Goal: Check status: Check status

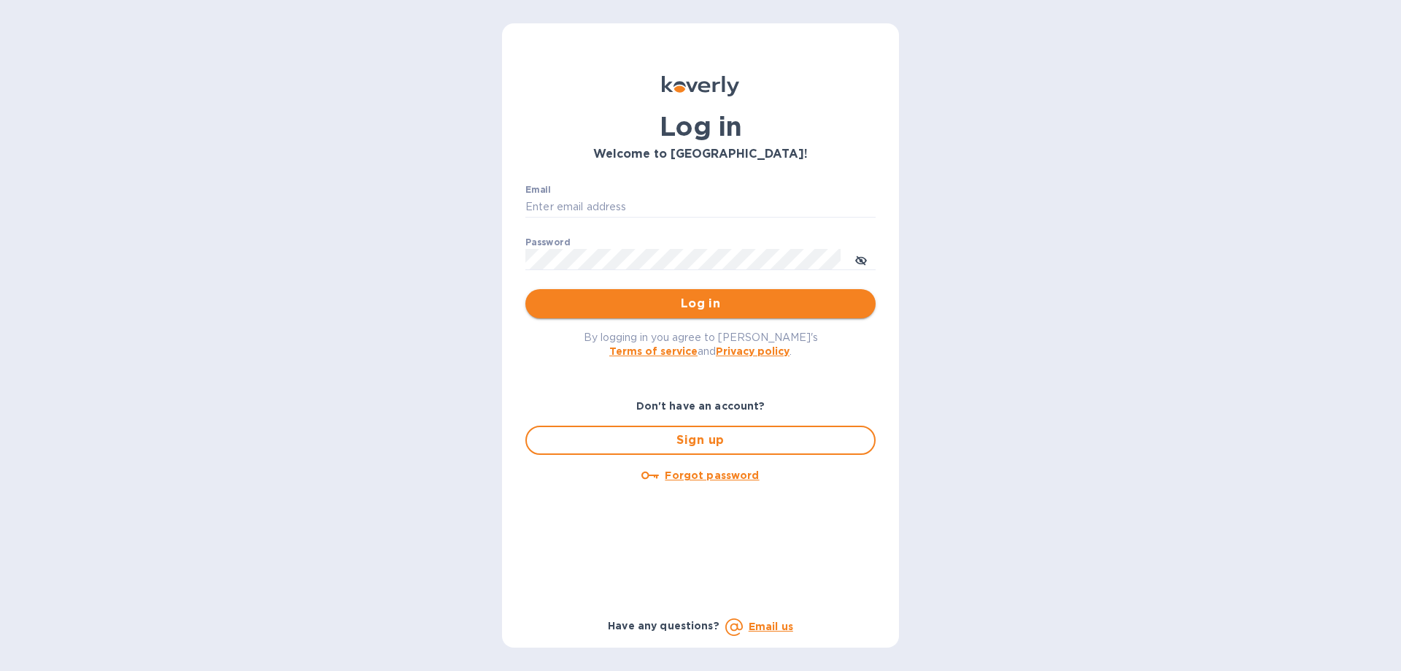
type input "[EMAIL_ADDRESS][DOMAIN_NAME]"
click at [804, 315] on button "Log in" at bounding box center [700, 303] width 350 height 29
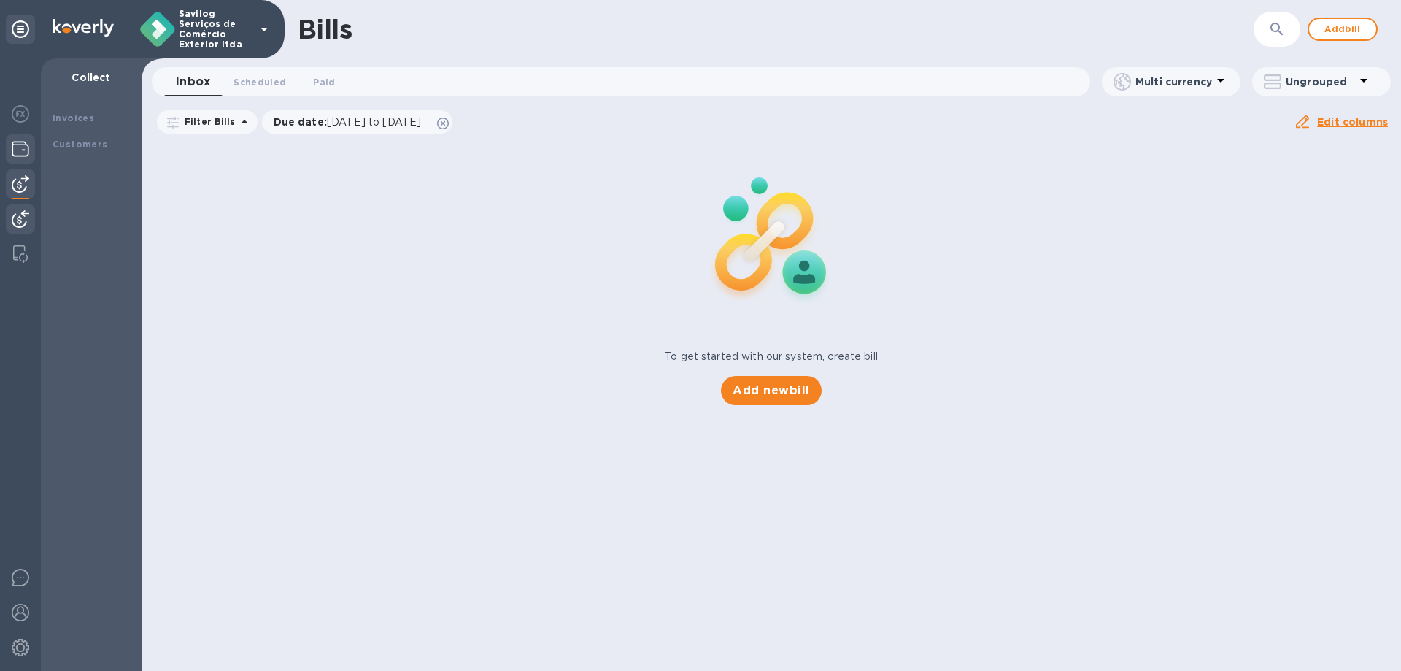
click at [29, 148] on div at bounding box center [20, 150] width 29 height 32
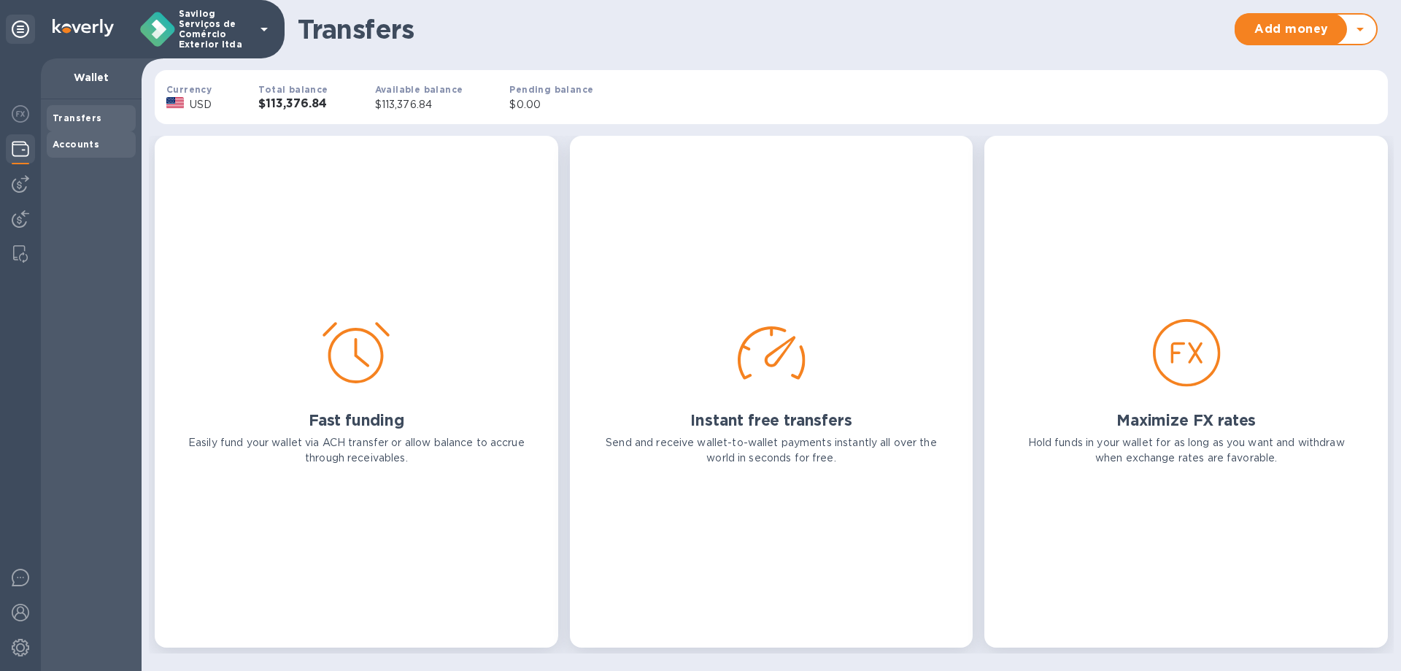
click at [98, 136] on div "Accounts" at bounding box center [91, 144] width 89 height 26
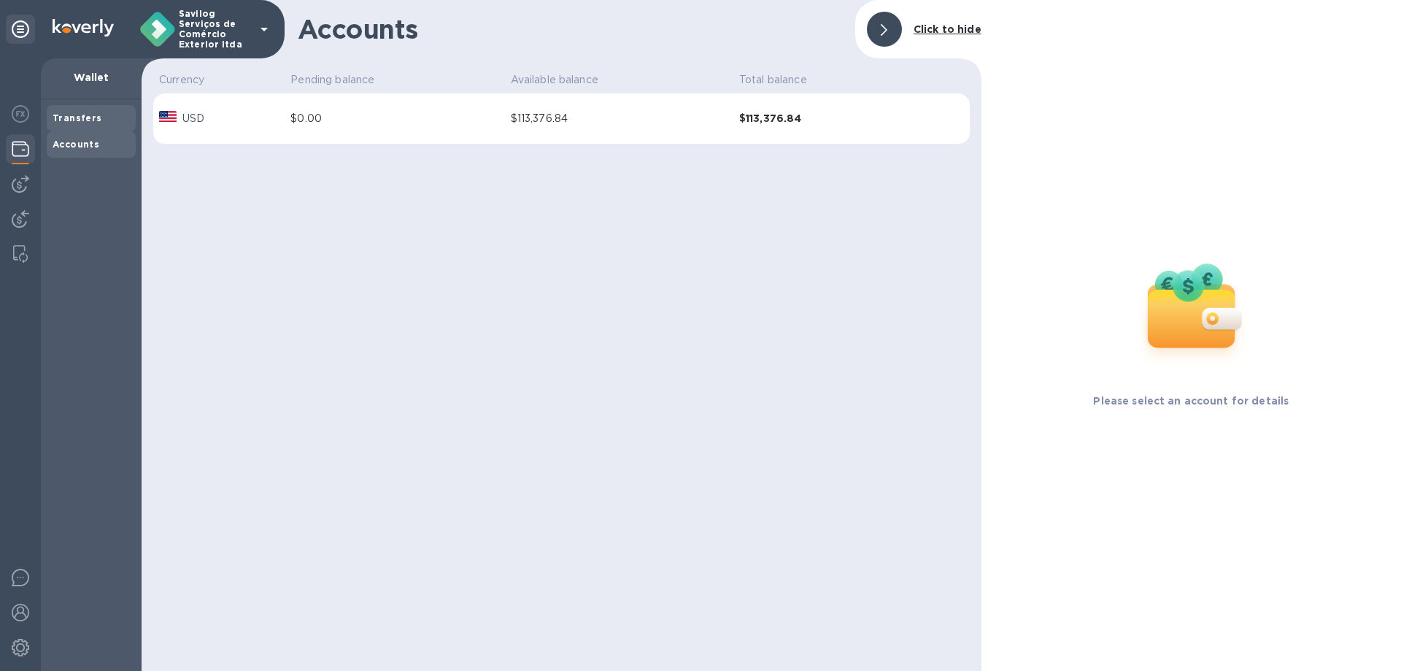
click at [104, 111] on div "Transfers" at bounding box center [91, 118] width 77 height 15
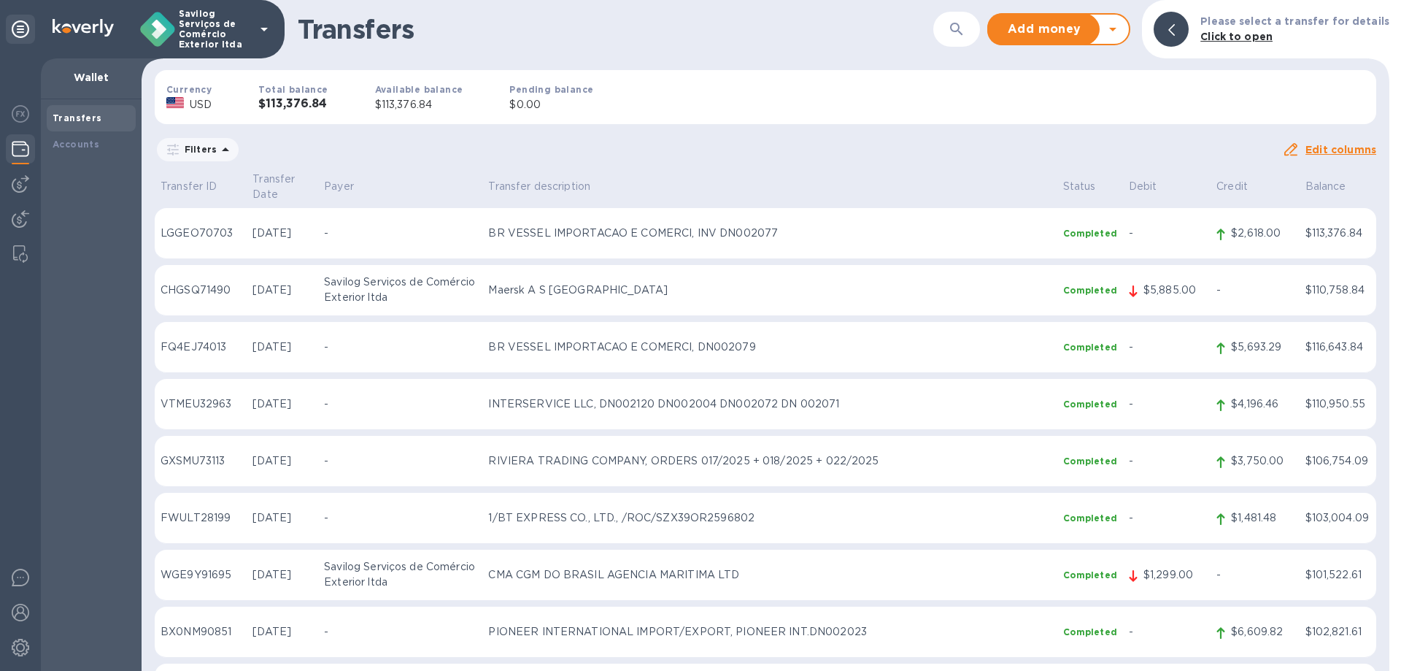
click at [195, 142] on div "Filters" at bounding box center [198, 149] width 82 height 23
click at [208, 152] on p "Filters" at bounding box center [198, 149] width 38 height 12
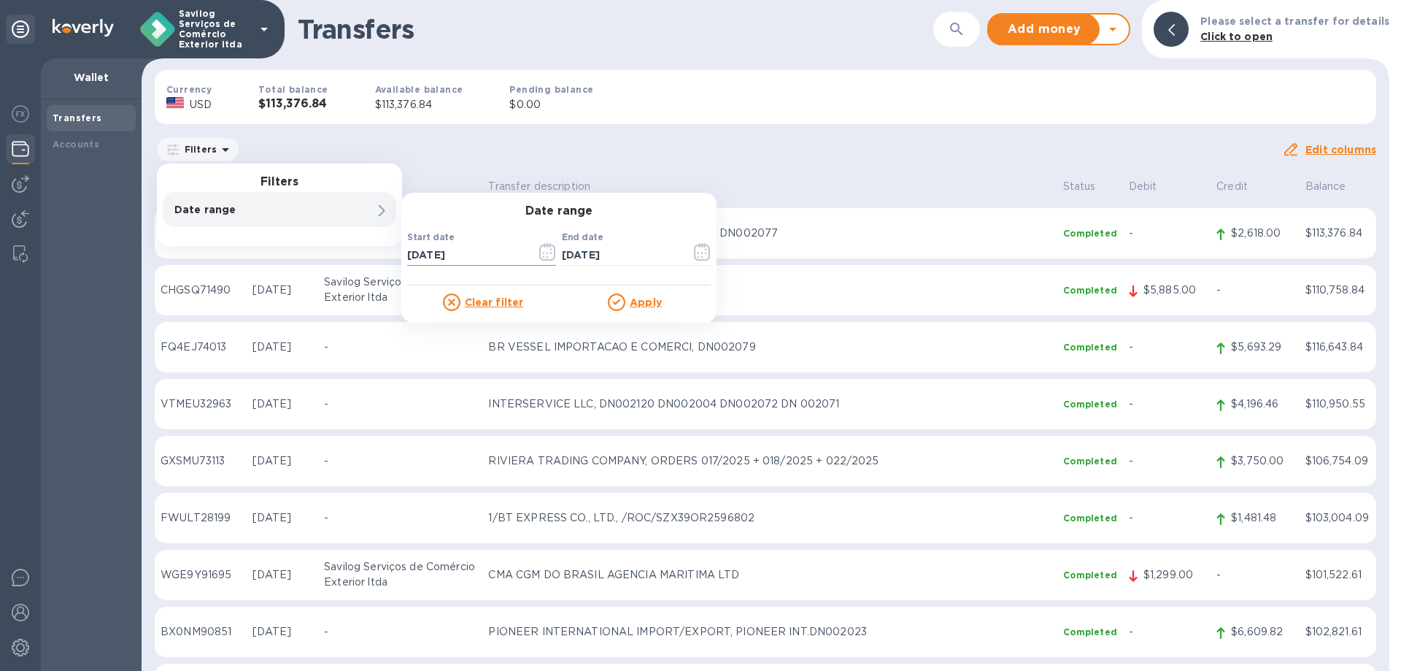
click at [551, 255] on icon "button" at bounding box center [547, 252] width 17 height 18
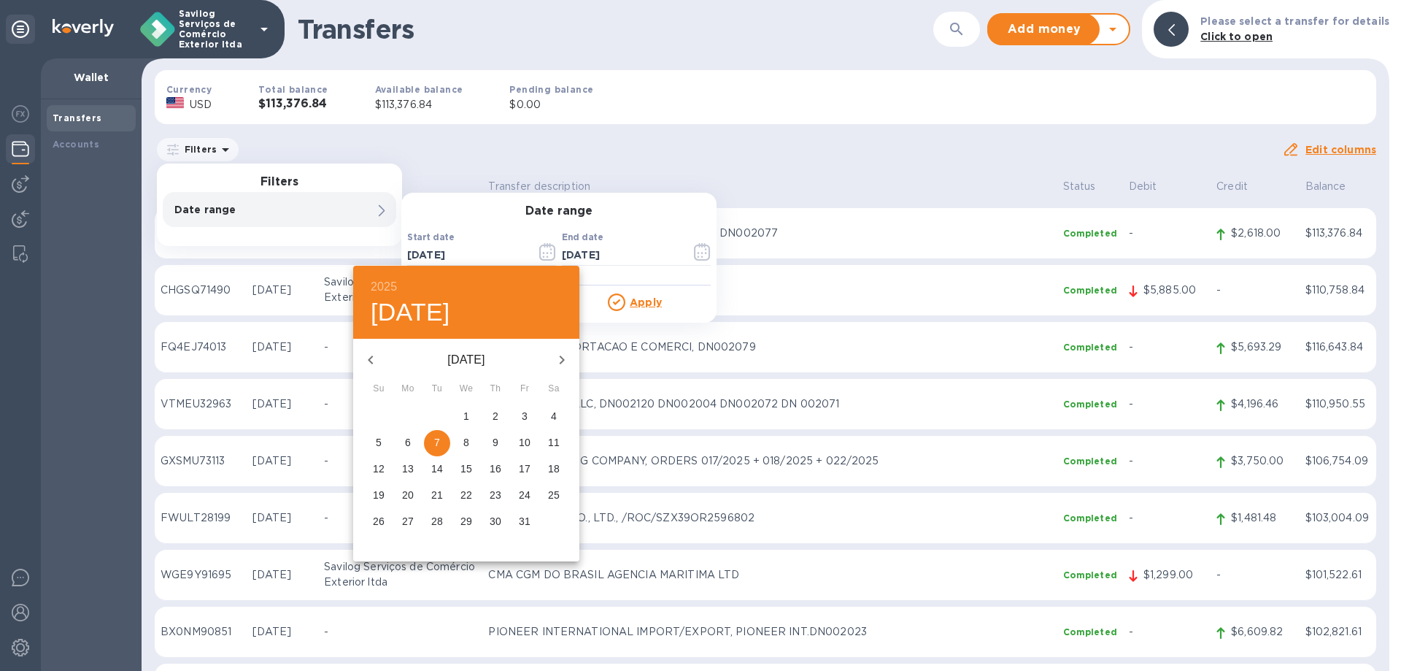
click at [377, 355] on icon "button" at bounding box center [371, 360] width 18 height 18
click at [405, 521] on p "30" at bounding box center [408, 521] width 12 height 15
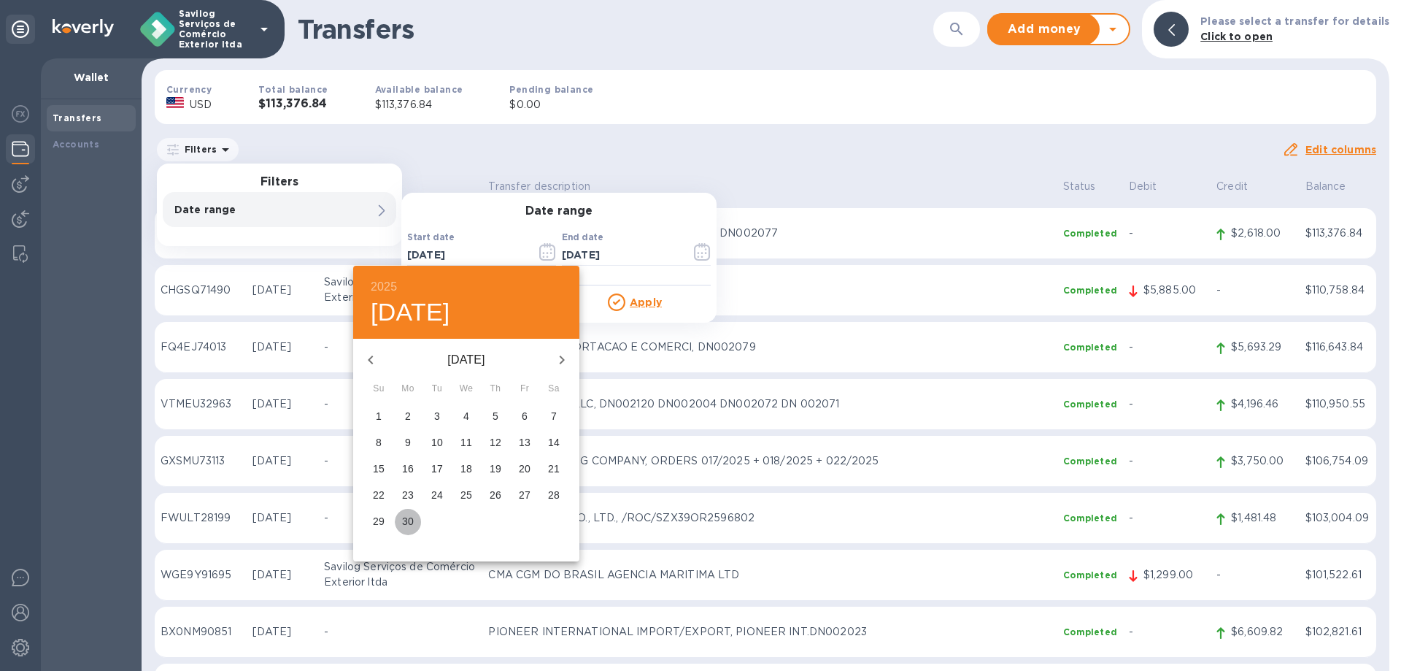
type input "[DATE]"
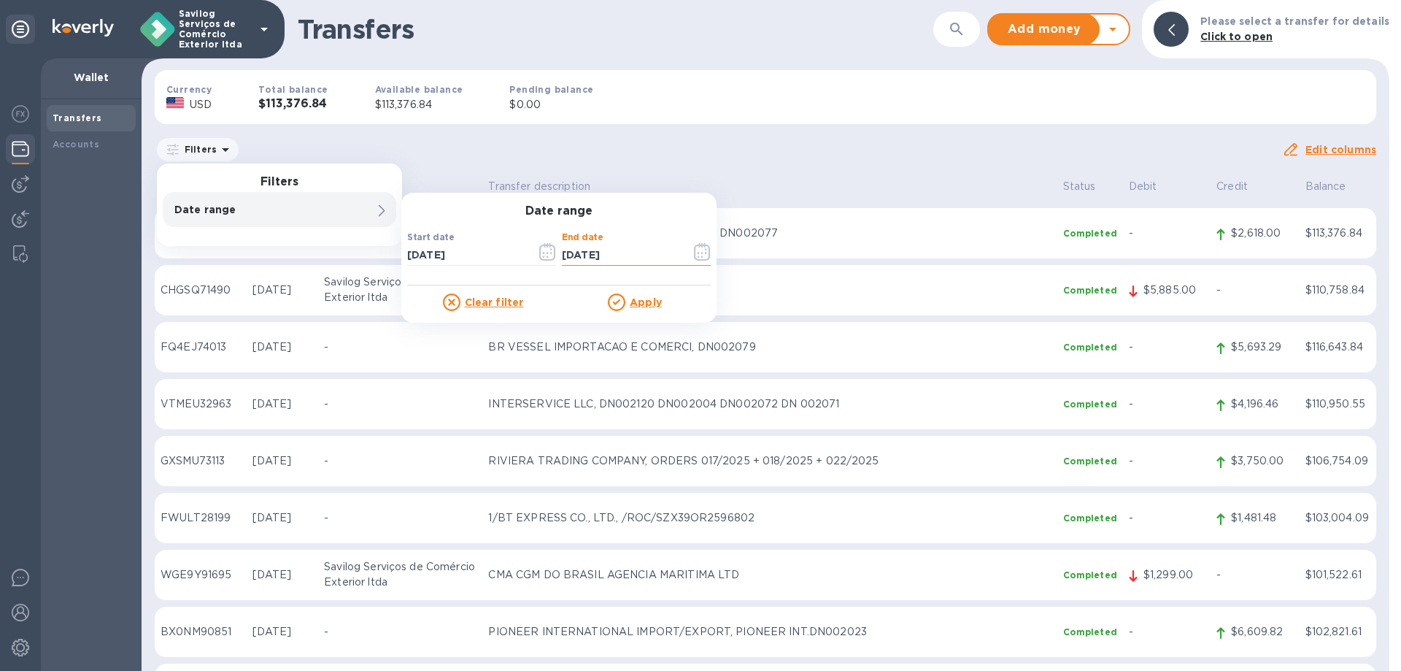
click at [603, 255] on input "[DATE]" at bounding box center [620, 255] width 117 height 22
click at [695, 251] on icon "button" at bounding box center [702, 252] width 16 height 18
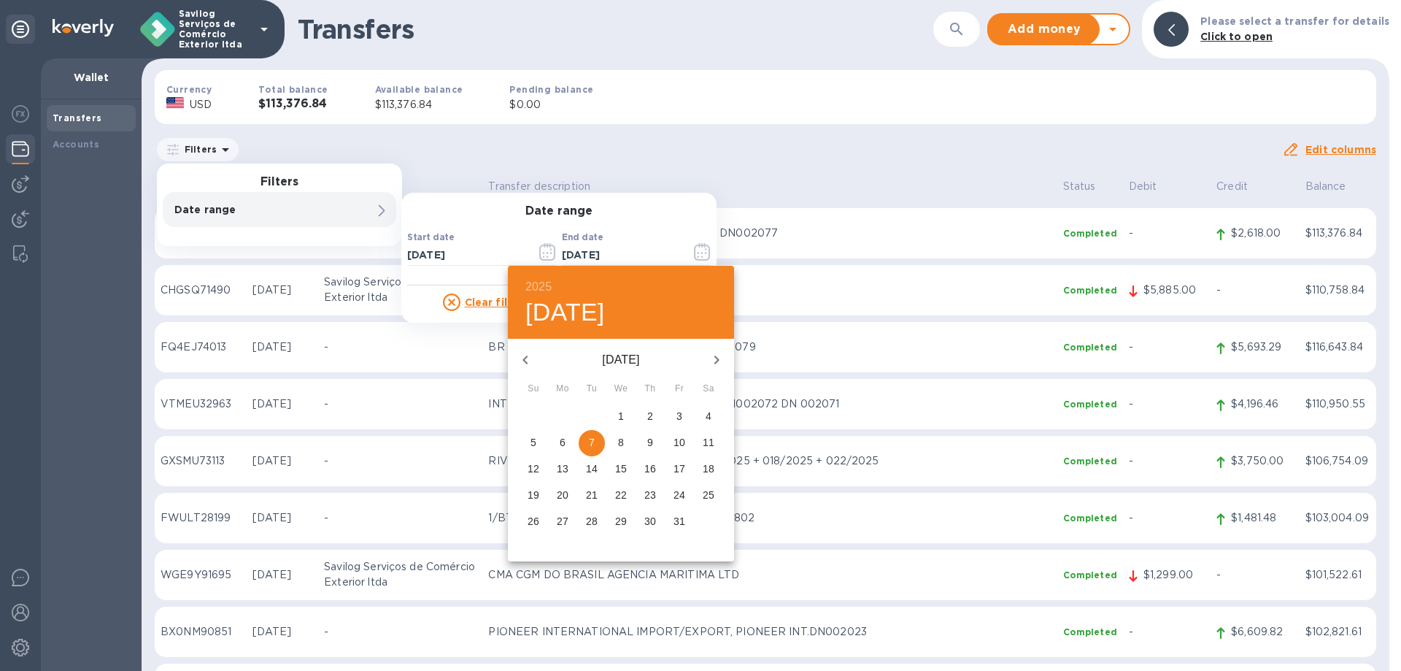
click at [523, 354] on icon "button" at bounding box center [526, 360] width 18 height 18
click at [714, 348] on button "button" at bounding box center [716, 359] width 35 height 35
click at [684, 415] on span "1" at bounding box center [679, 416] width 26 height 15
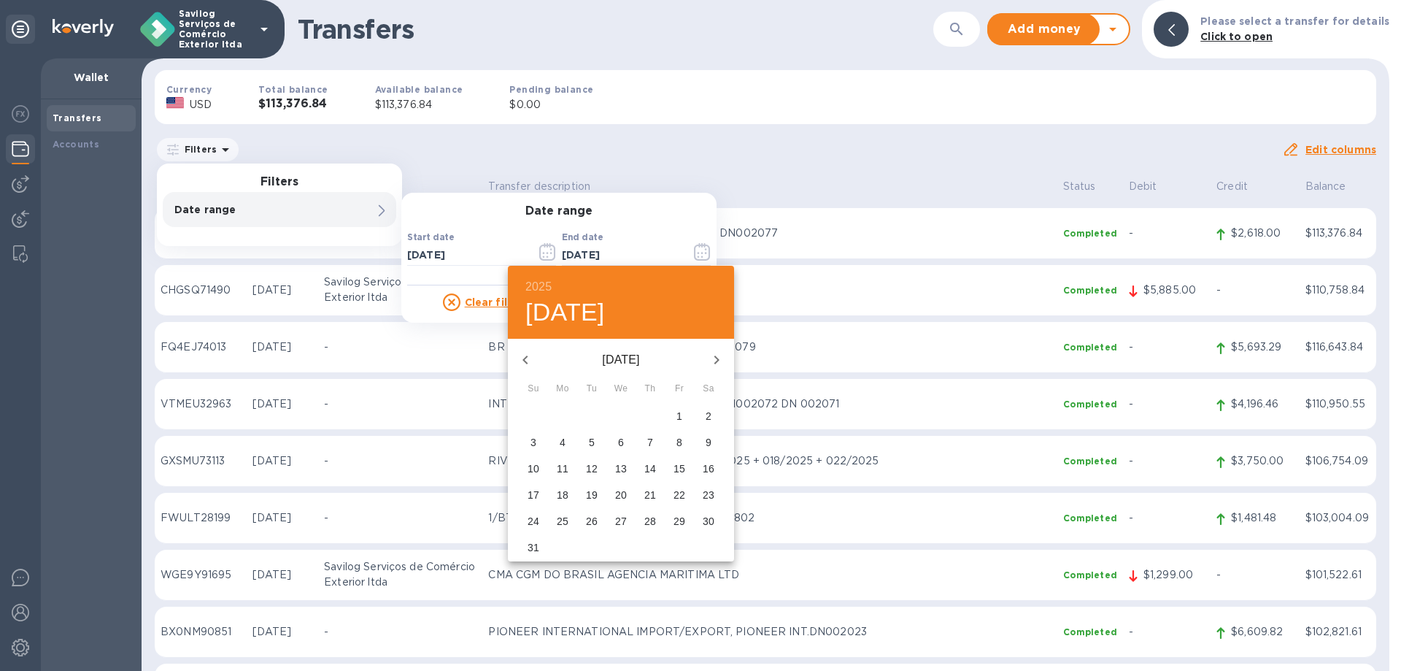
type input "[DATE]"
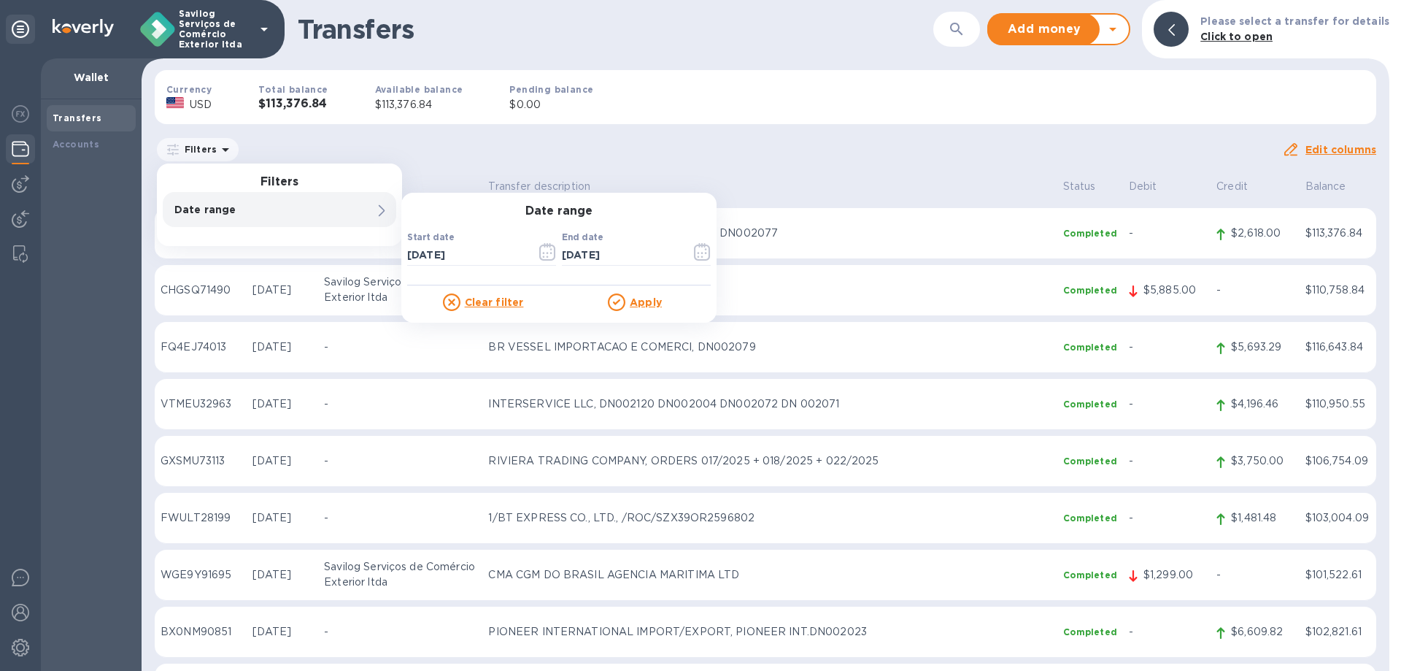
click at [648, 307] on u "Apply" at bounding box center [646, 302] width 32 height 12
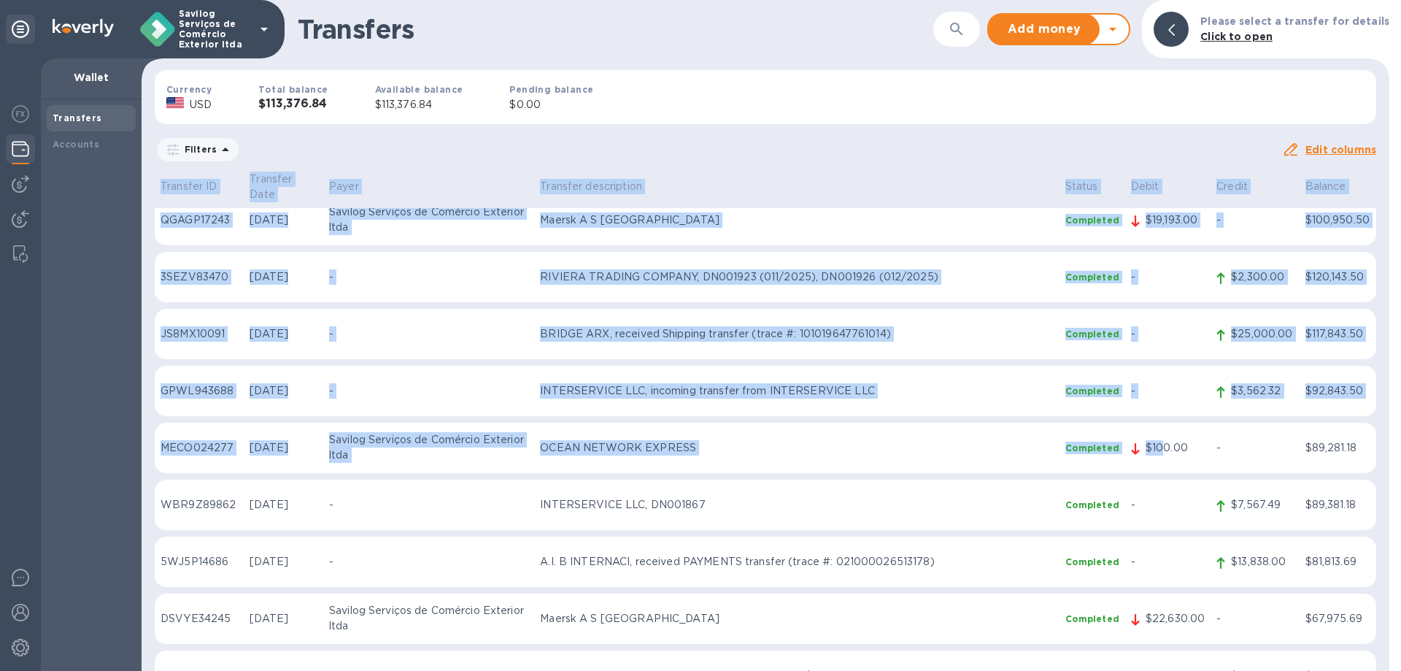
scroll to position [1243, 0]
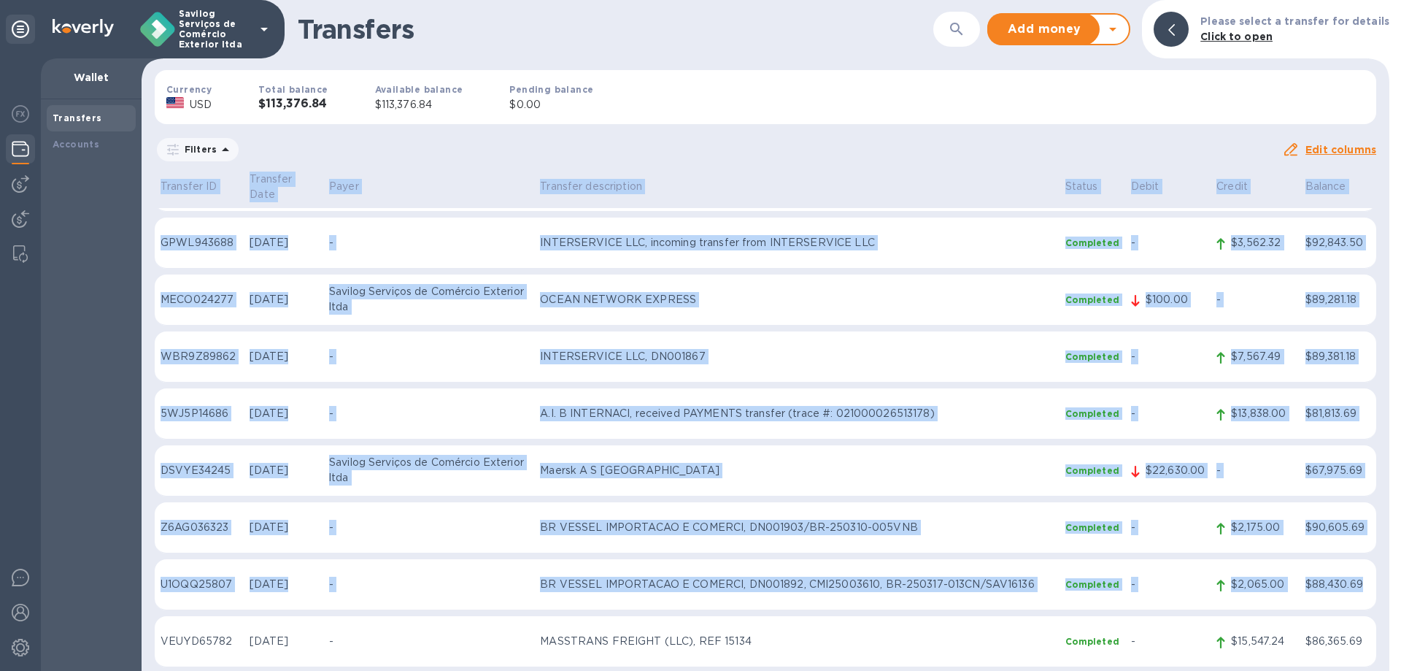
drag, startPoint x: 161, startPoint y: 177, endPoint x: 1360, endPoint y: 567, distance: 1261.7
copy table "Loremips DO Sitametc Adip Elits Doeiusmo temporincid Utlabo Etdol Magnaa Enimad…"
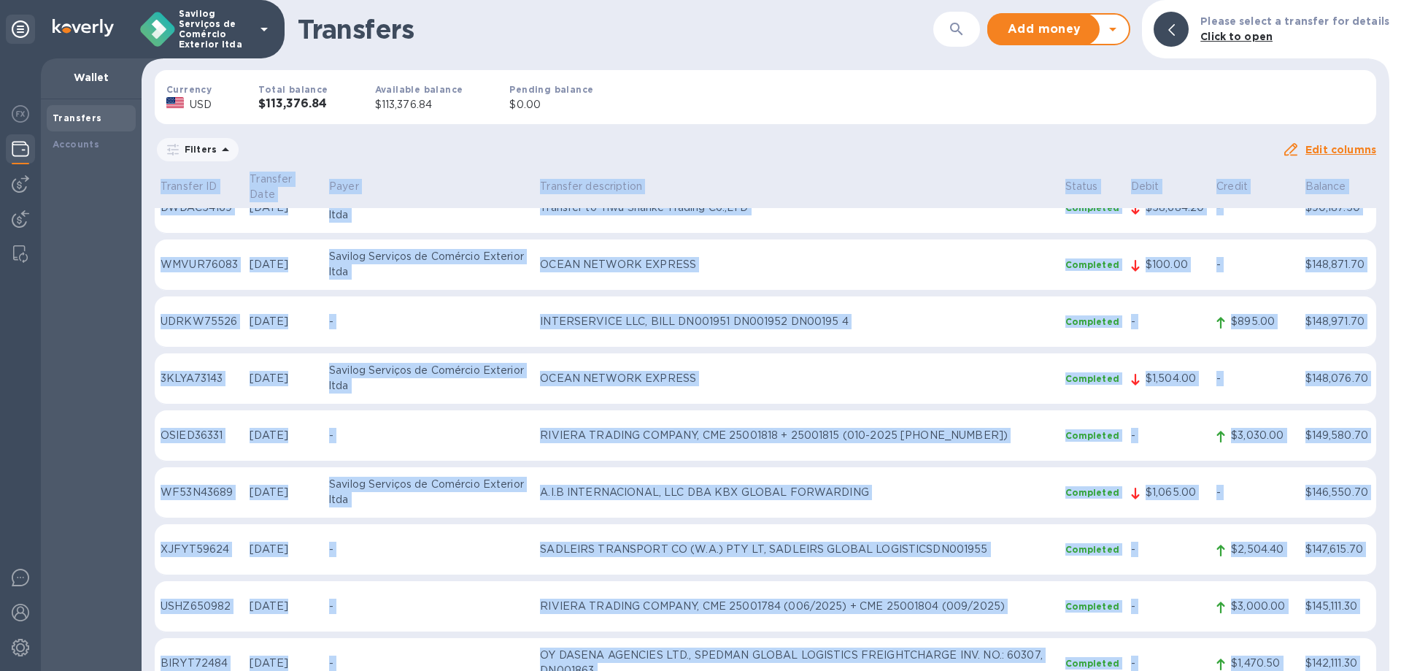
scroll to position [0, 0]
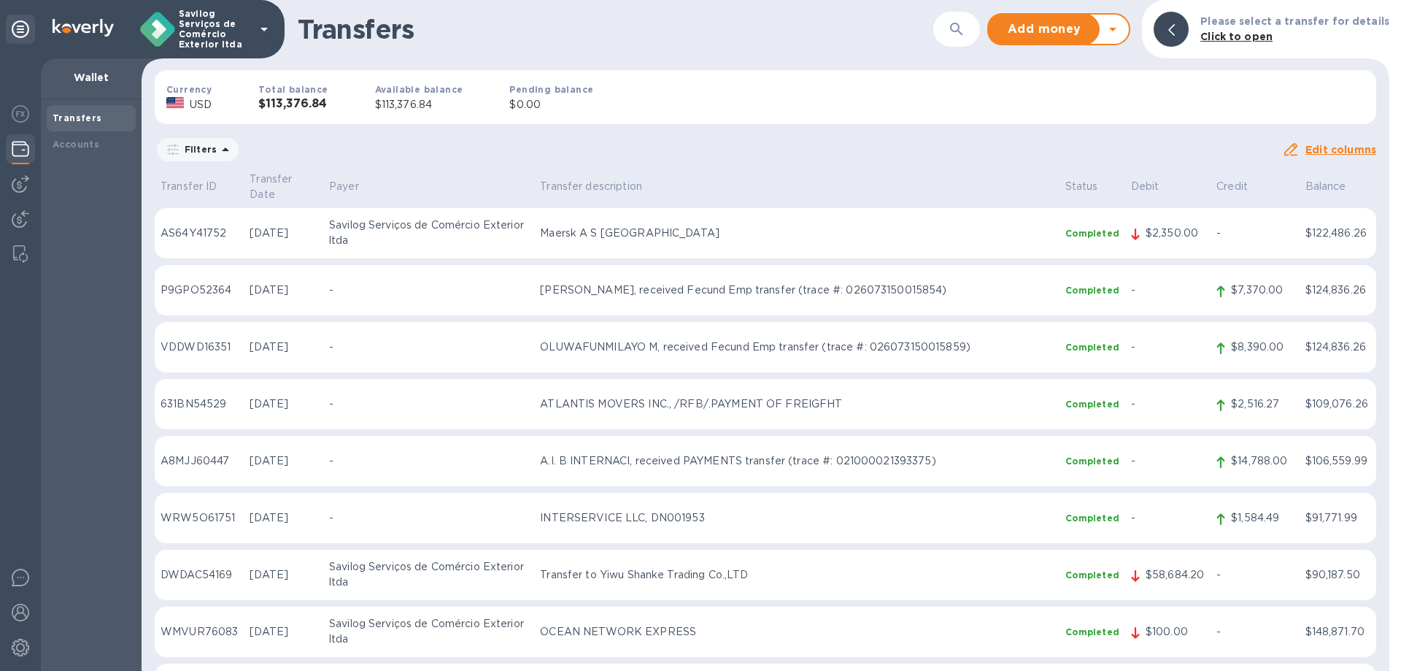
click at [650, 139] on div "Filters Date range : [DATE] to [DATE]" at bounding box center [719, 150] width 1128 height 28
click at [0, 0] on span "[DATE] to [DATE]" at bounding box center [0, 0] width 0 height 0
click at [0, 0] on input "[DATE]" at bounding box center [0, 0] width 0 height 0
click at [0, 0] on icon "button" at bounding box center [0, 0] width 0 height 0
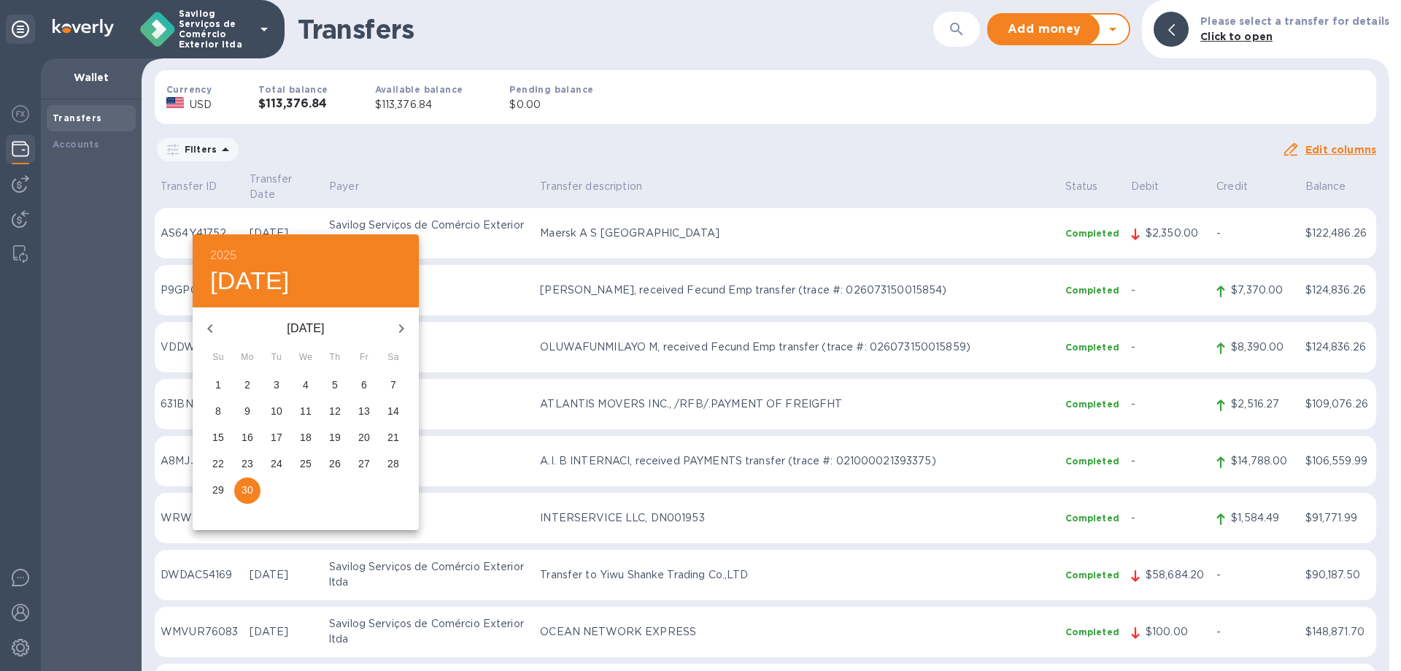
click at [409, 329] on icon "button" at bounding box center [402, 329] width 18 height 18
click at [330, 499] on button "31" at bounding box center [335, 490] width 26 height 26
type input "[DATE]"
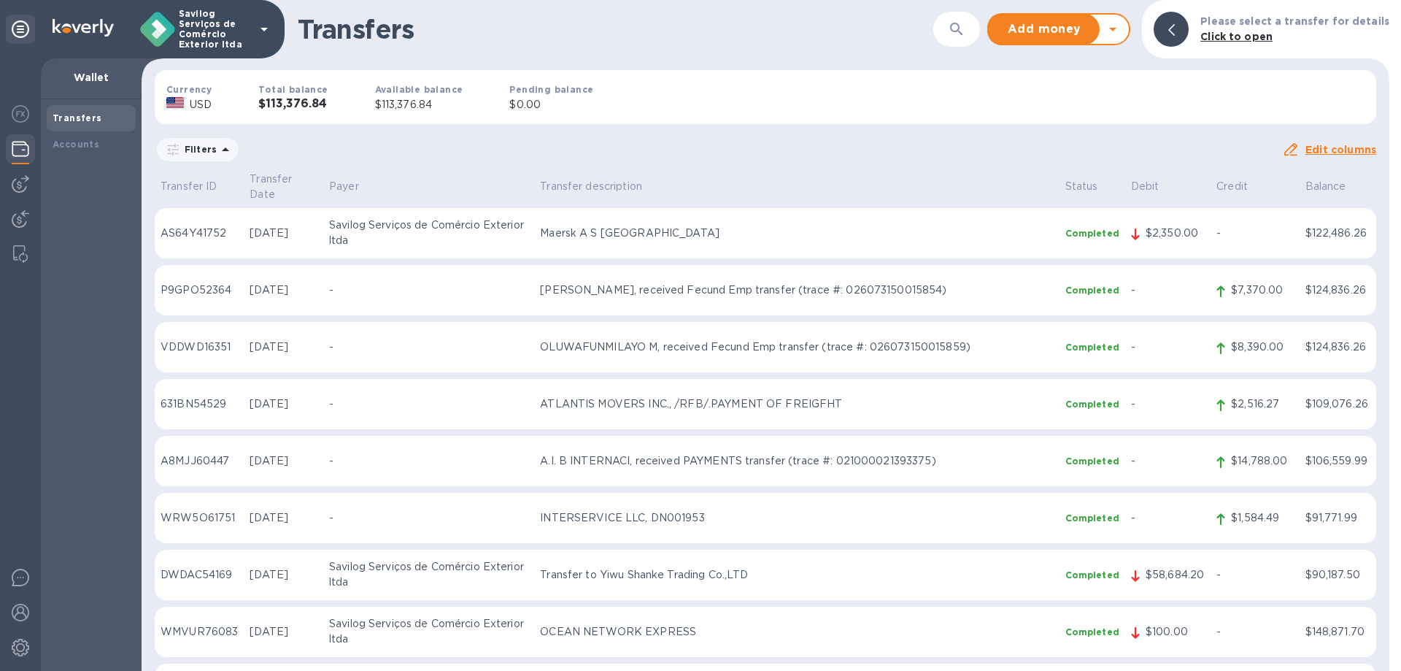
click at [0, 0] on icon "button" at bounding box center [0, 0] width 0 height 0
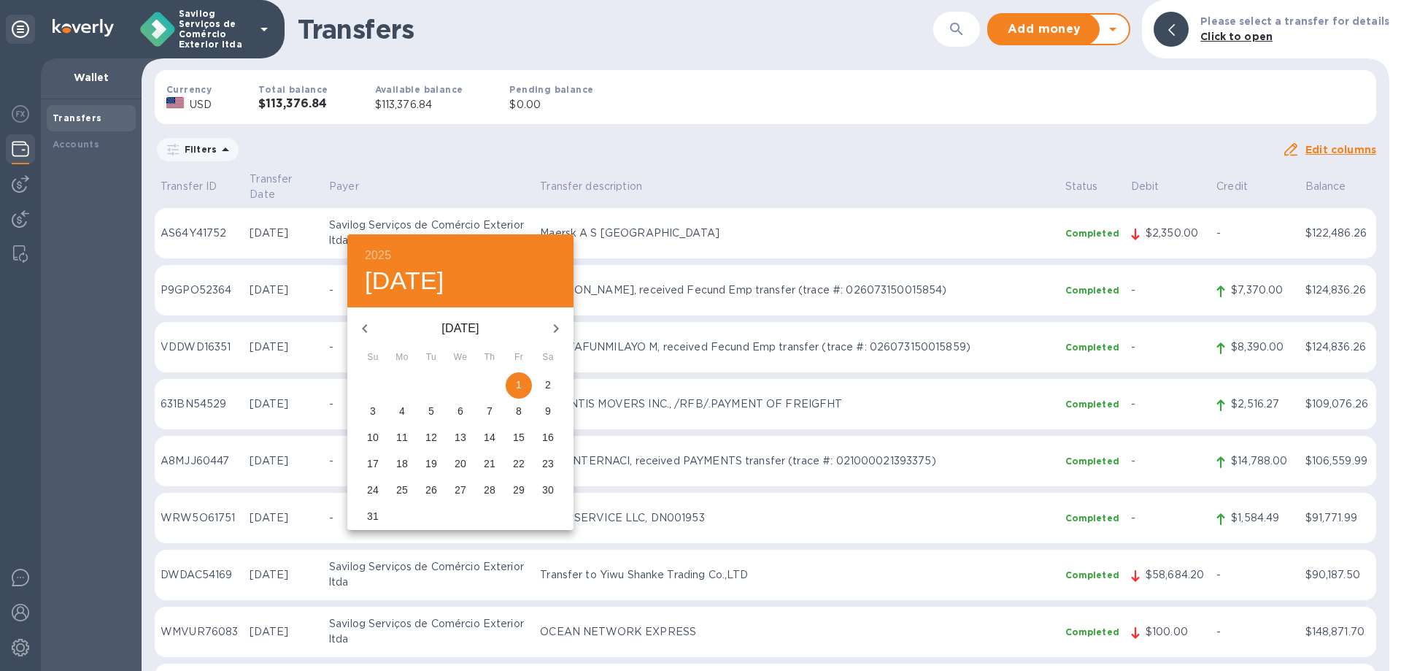
click at [563, 328] on icon "button" at bounding box center [556, 329] width 18 height 18
click at [398, 378] on span "1" at bounding box center [402, 384] width 26 height 15
type input "[DATE]"
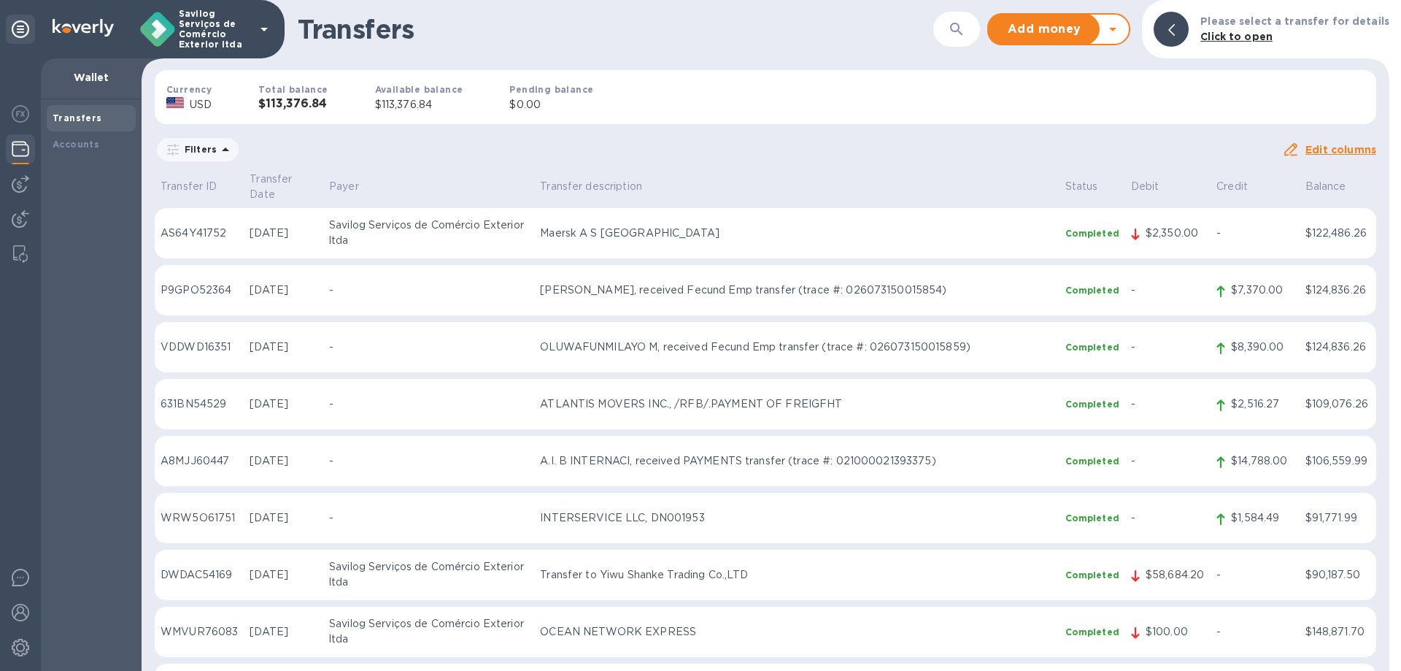
click at [0, 0] on div "Apply" at bounding box center [0, 0] width 0 height 0
click at [0, 0] on u "Apply" at bounding box center [0, 0] width 0 height 0
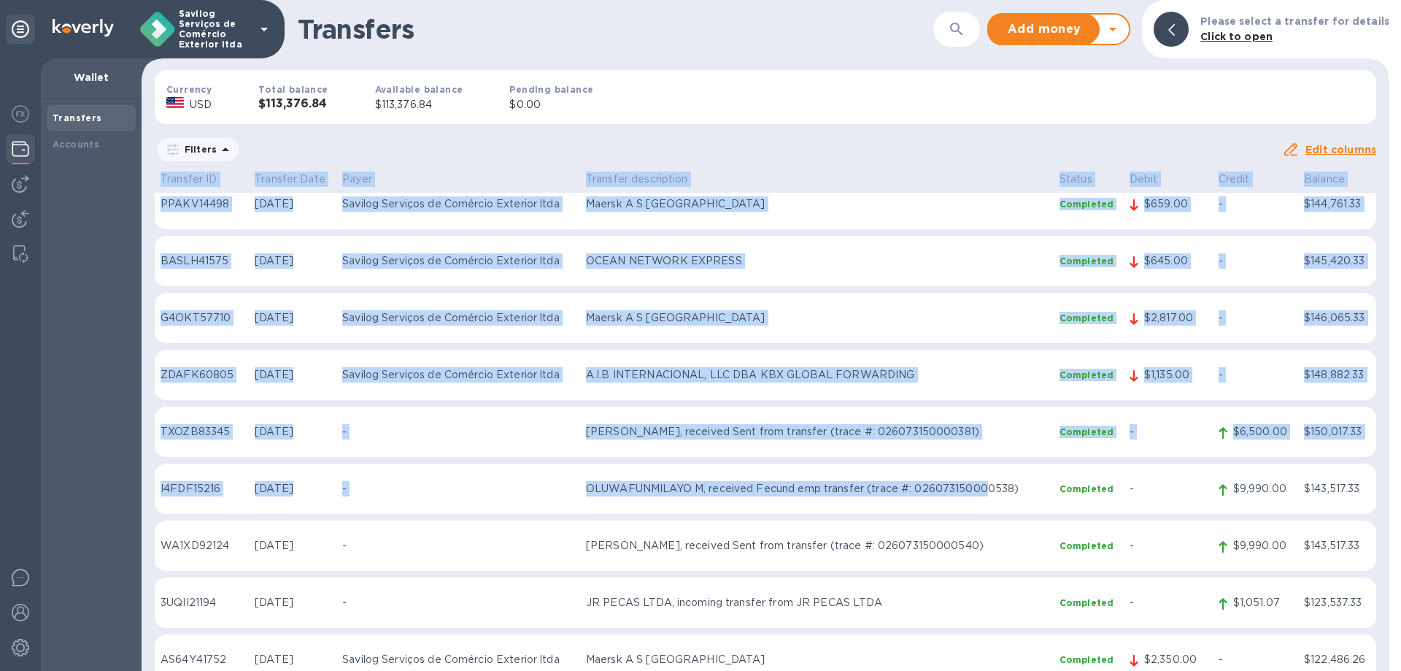
scroll to position [617, 0]
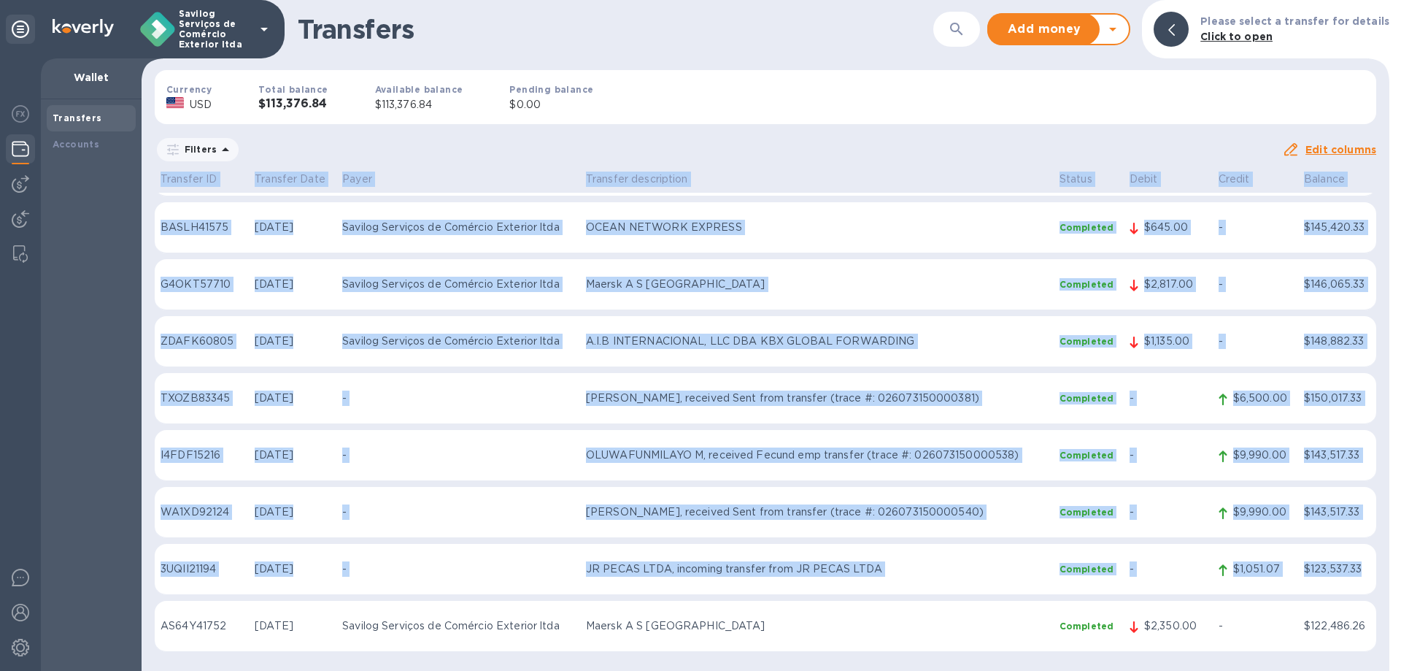
drag, startPoint x: 164, startPoint y: 176, endPoint x: 1365, endPoint y: 571, distance: 1264.0
click at [1365, 571] on table "Transfer ID Transfer Date Payer Transfer description Status Debit Credit Balanc…" at bounding box center [766, 109] width 1222 height 1112
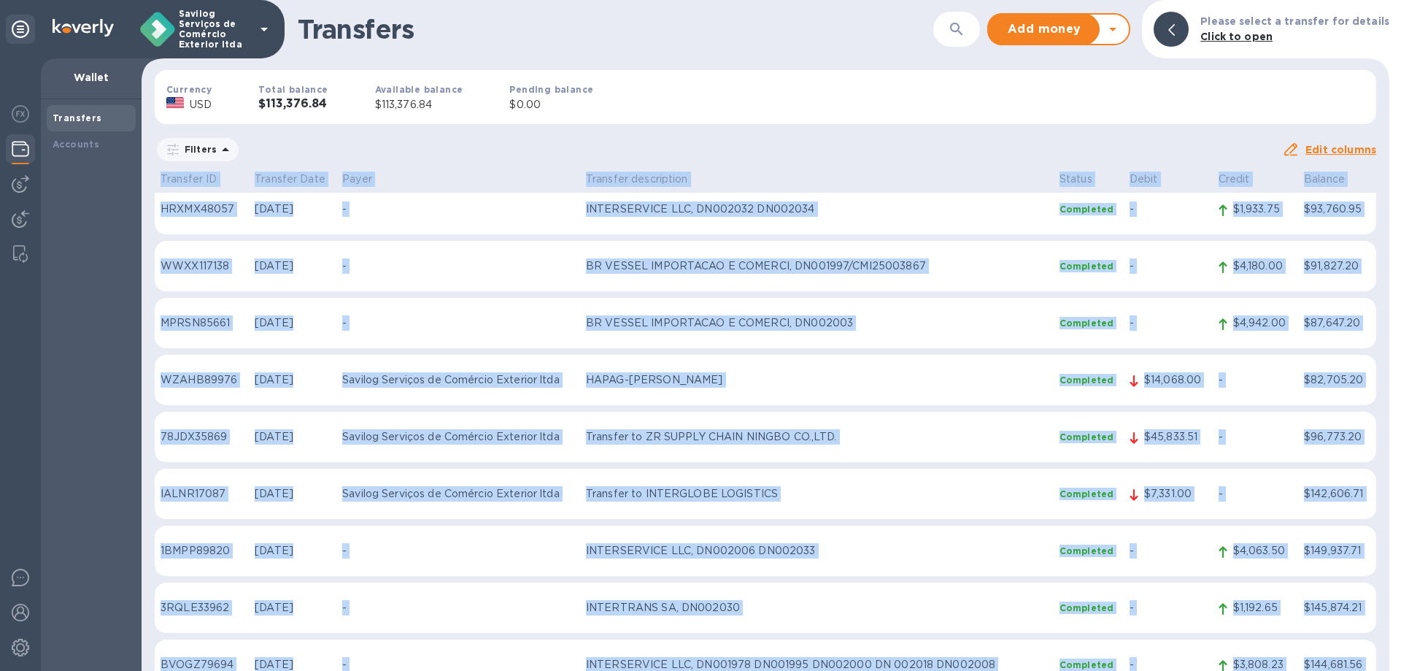
scroll to position [0, 0]
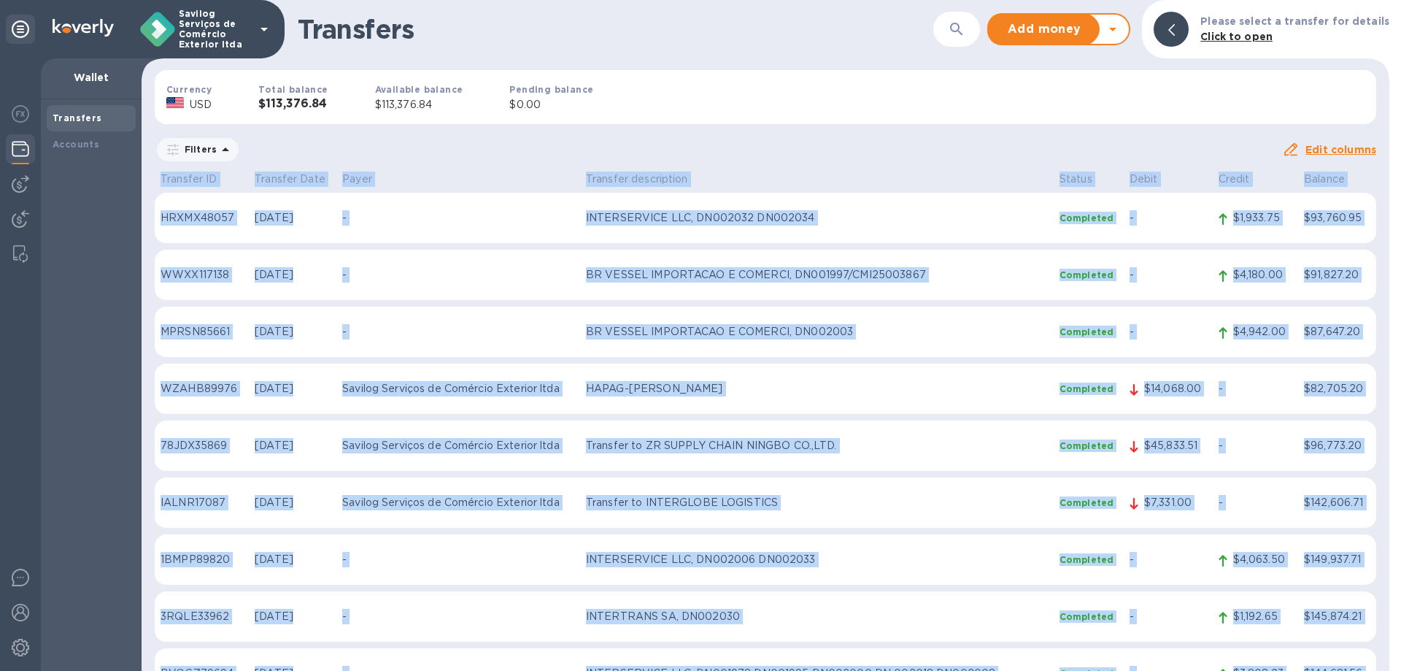
copy table "Loremips DO Sitametc Adip Elits Doeiusmo temporincid Utlabo Etdol Magnaa Enimad…"
click at [0, 0] on div "Date range : [DATE] to [DATE]" at bounding box center [0, 0] width 0 height 0
click at [0, 0] on span "[DATE] to [DATE]" at bounding box center [0, 0] width 0 height 0
click at [0, 0] on icon "button" at bounding box center [0, 0] width 0 height 0
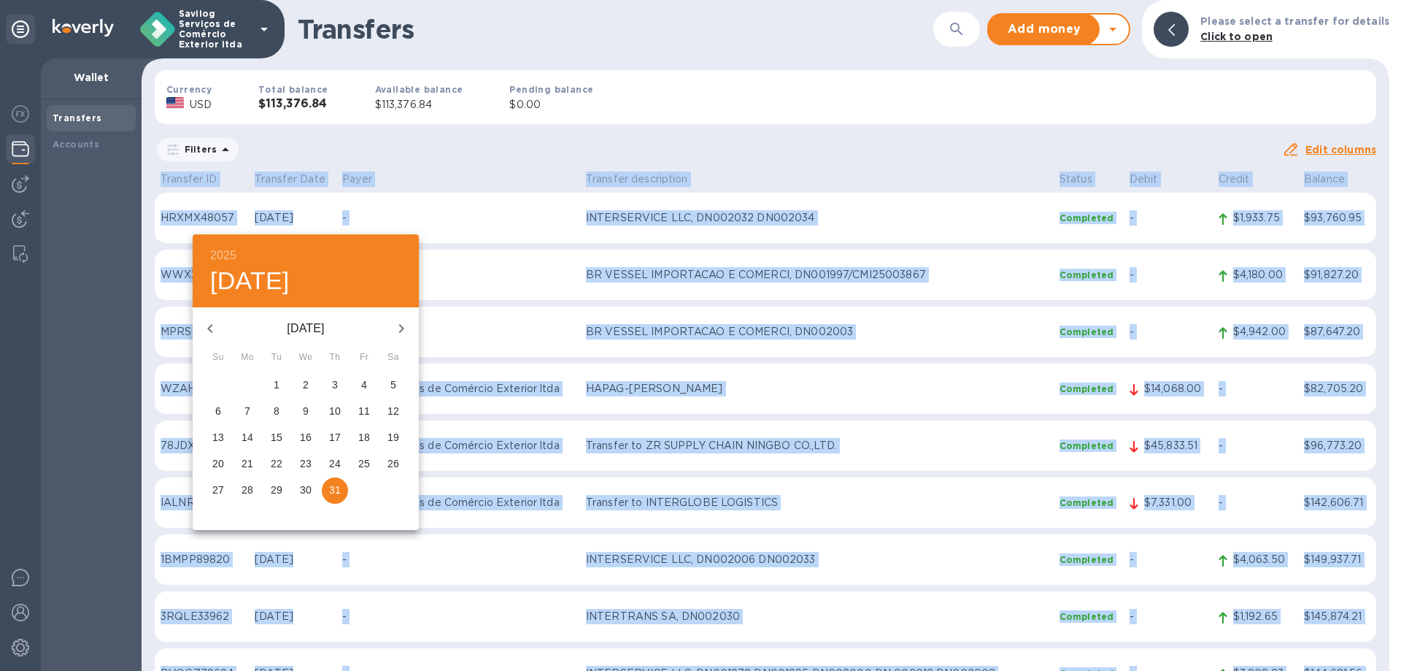
click at [406, 314] on button "button" at bounding box center [401, 328] width 35 height 35
click at [220, 515] on p "31" at bounding box center [218, 516] width 12 height 15
type input "[DATE]"
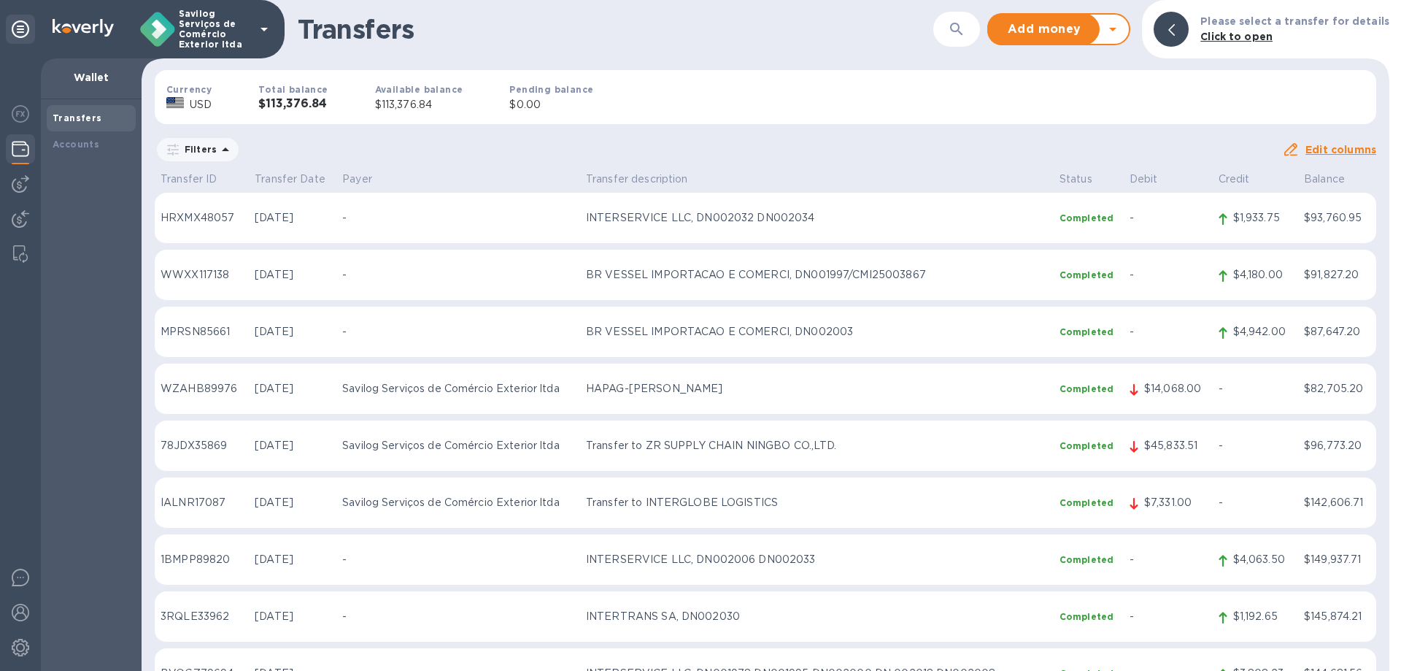
click at [0, 0] on input "[DATE]" at bounding box center [0, 0] width 0 height 0
click at [0, 0] on icon "button" at bounding box center [0, 0] width 0 height 0
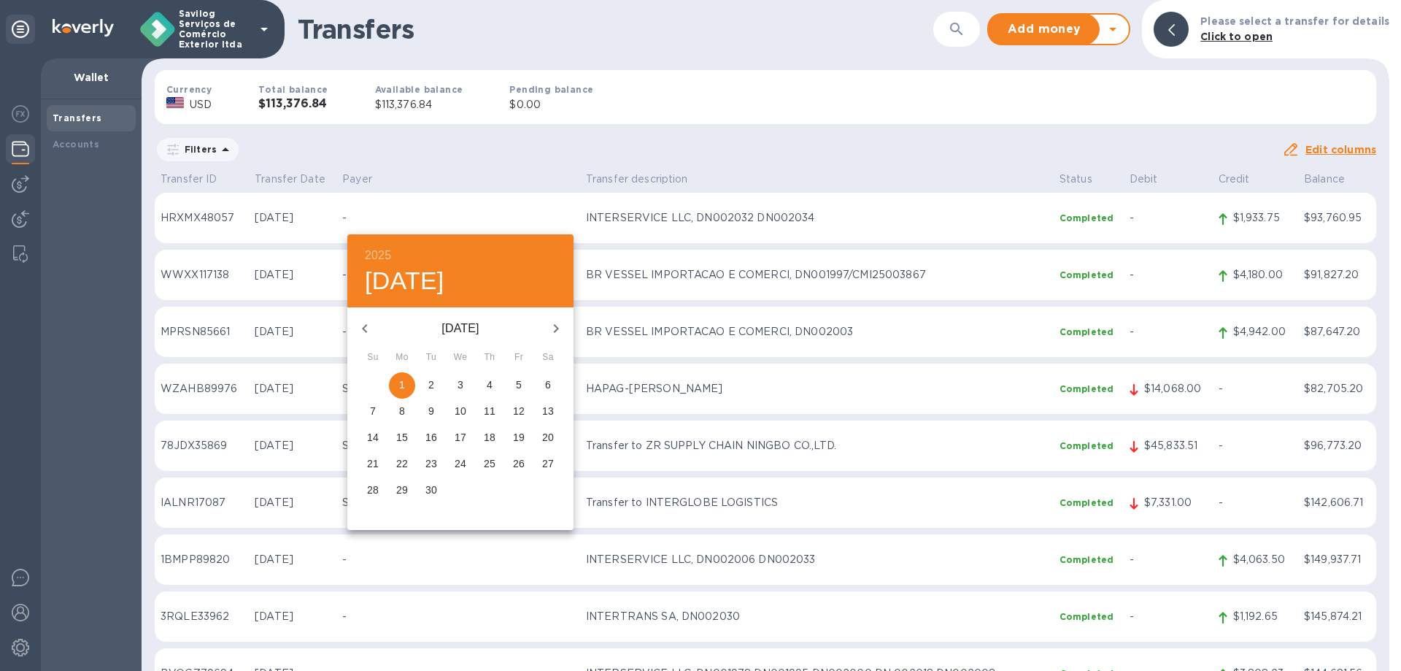
click at [556, 324] on icon "button" at bounding box center [556, 329] width 18 height 18
click at [460, 379] on p "1" at bounding box center [461, 384] width 6 height 15
type input "[DATE]"
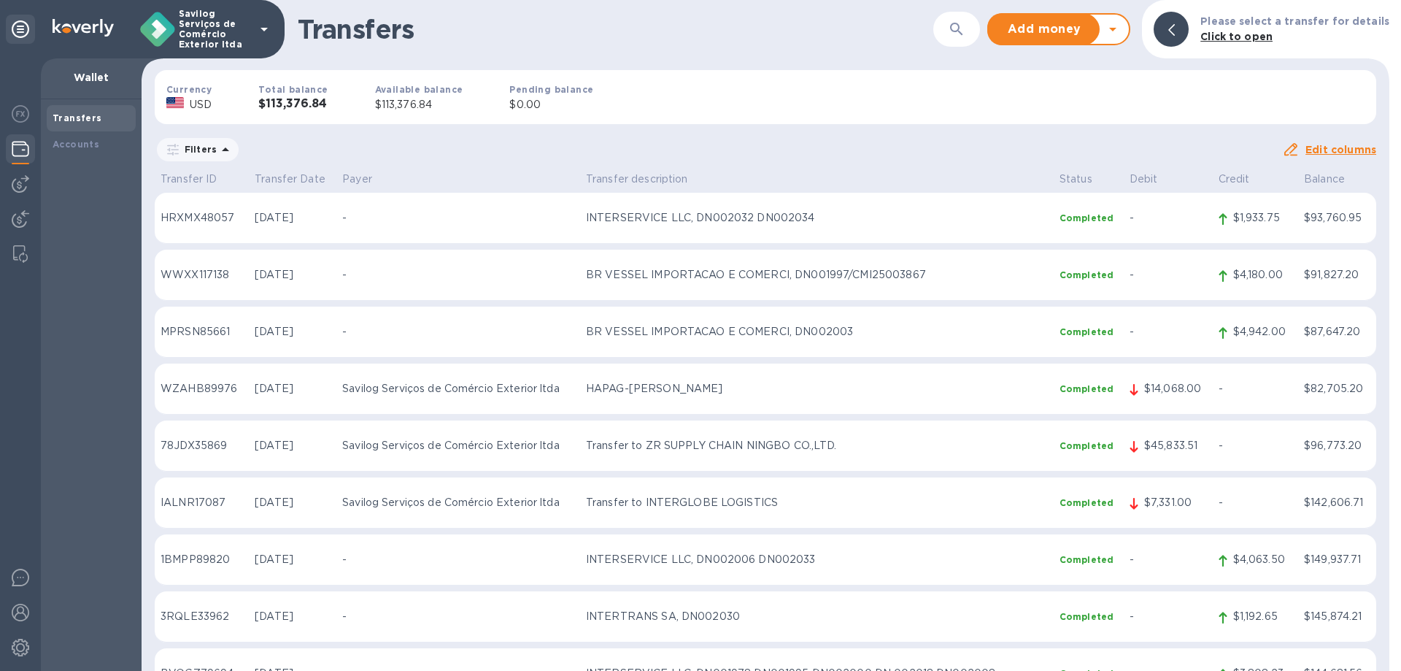
click at [0, 0] on u "Apply" at bounding box center [0, 0] width 0 height 0
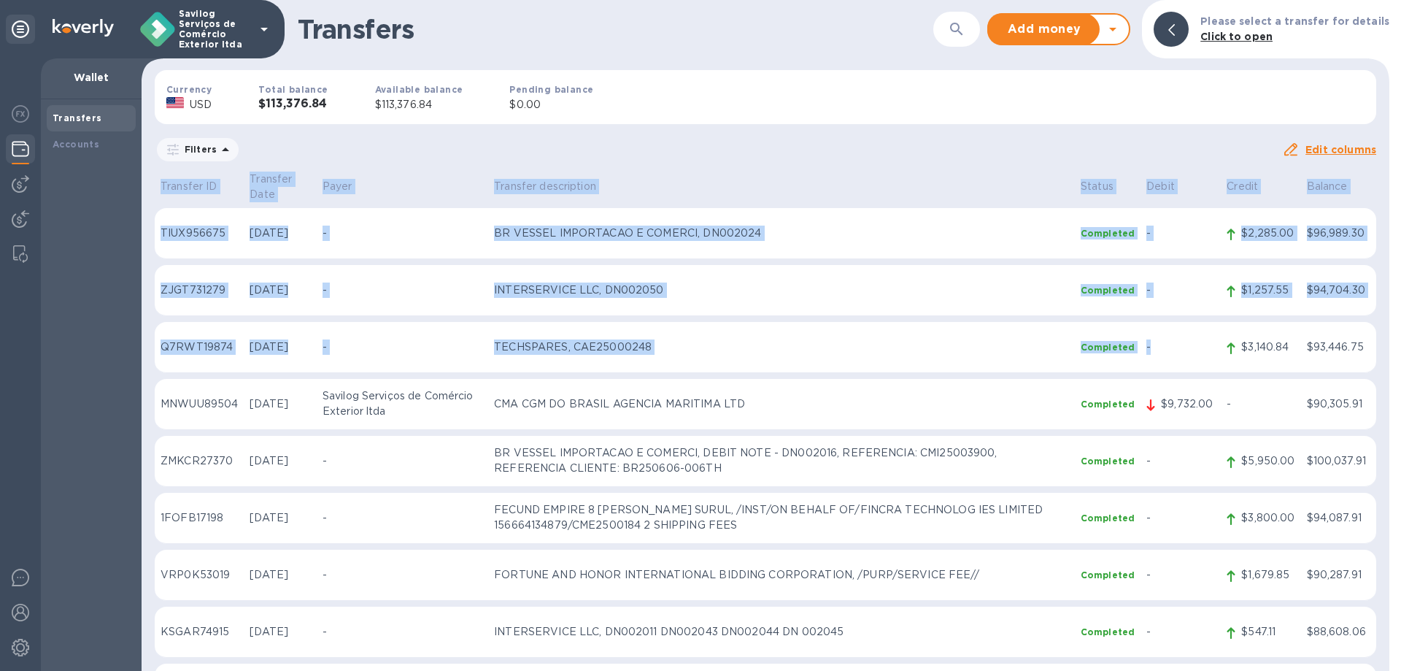
scroll to position [1072, 0]
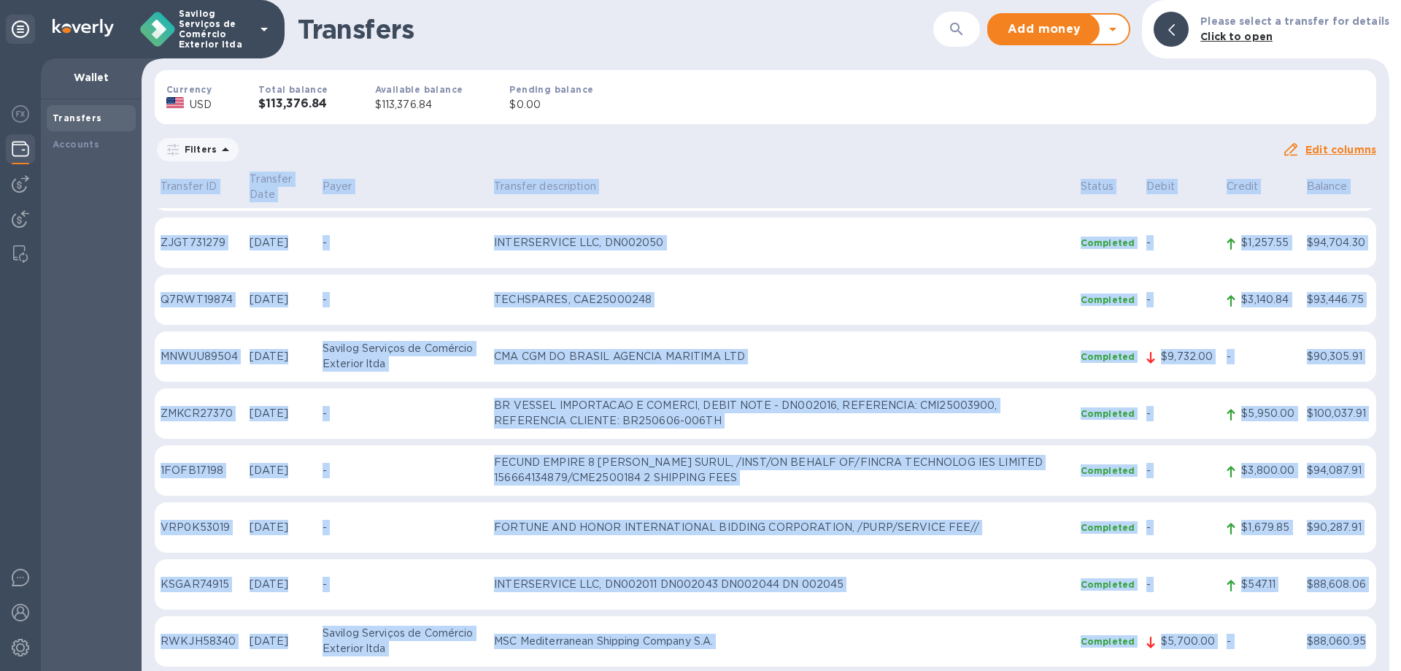
drag, startPoint x: 158, startPoint y: 177, endPoint x: 1367, endPoint y: 631, distance: 1291.4
copy table "Loremips DO Sitametc Adip Elits Doeiusmo temporincid Utlabo Etdol Magnaa Enimad…"
